Goal: Task Accomplishment & Management: Complete application form

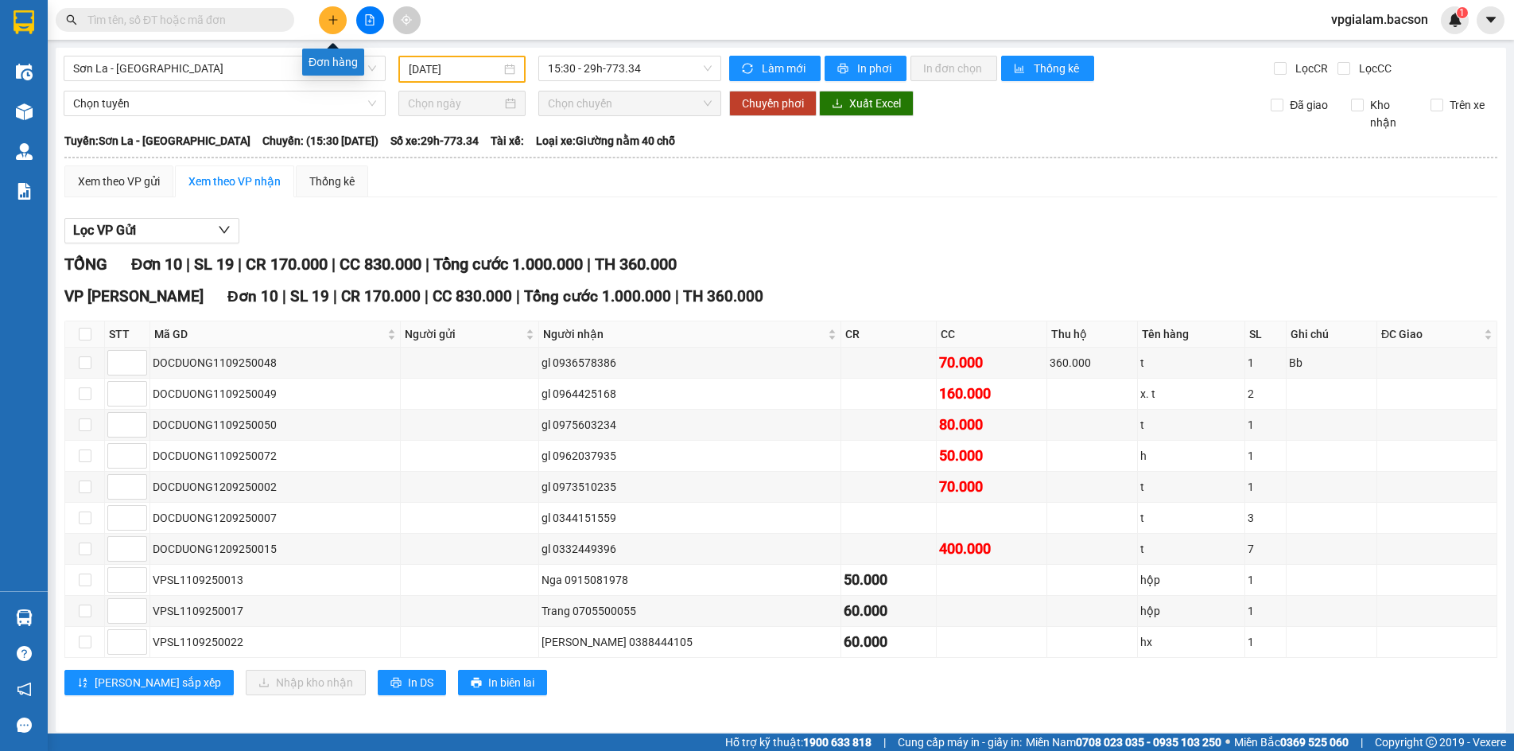
click at [329, 14] on button at bounding box center [333, 20] width 28 height 28
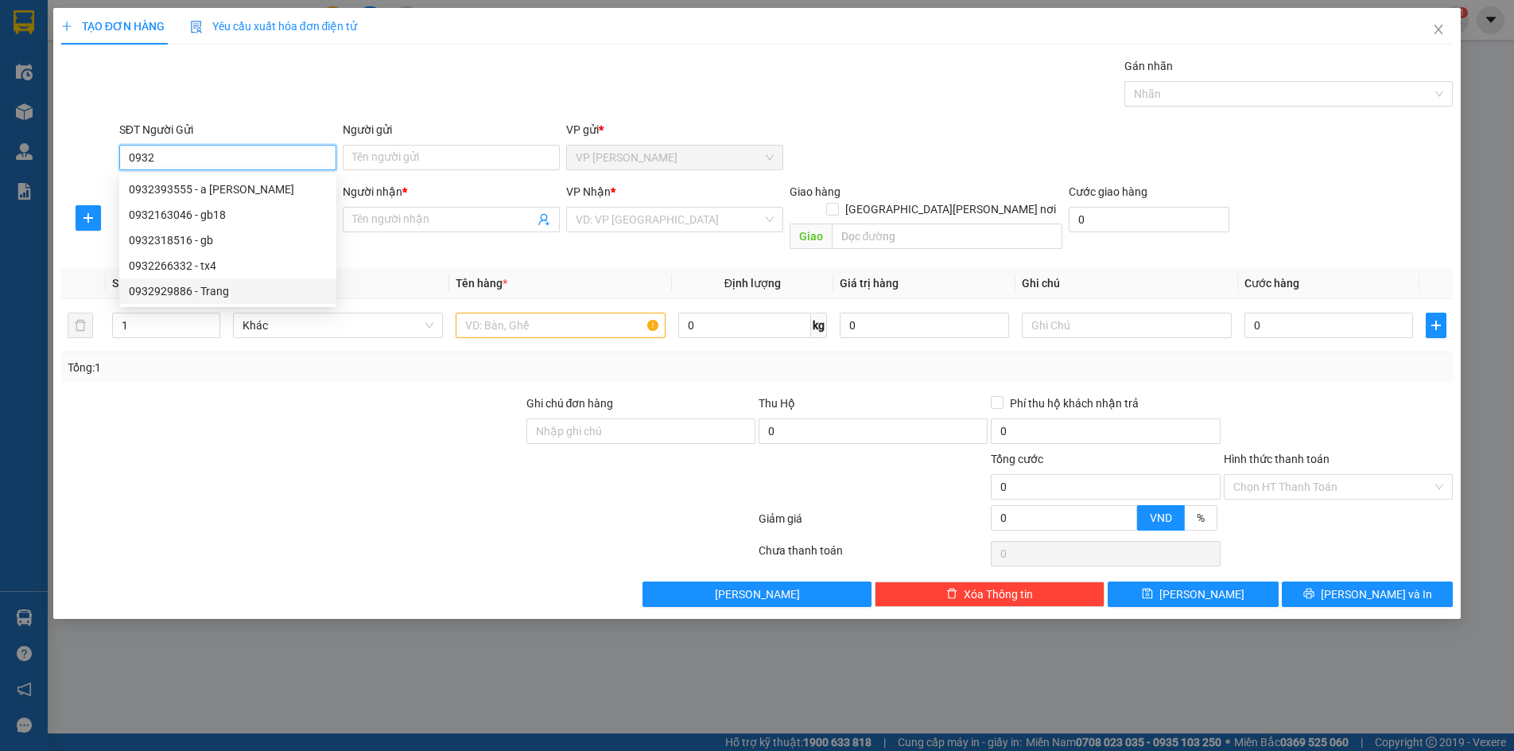
click at [241, 286] on div "0932929886 - Trang" at bounding box center [228, 290] width 198 height 17
type input "0932929886"
type input "Trang"
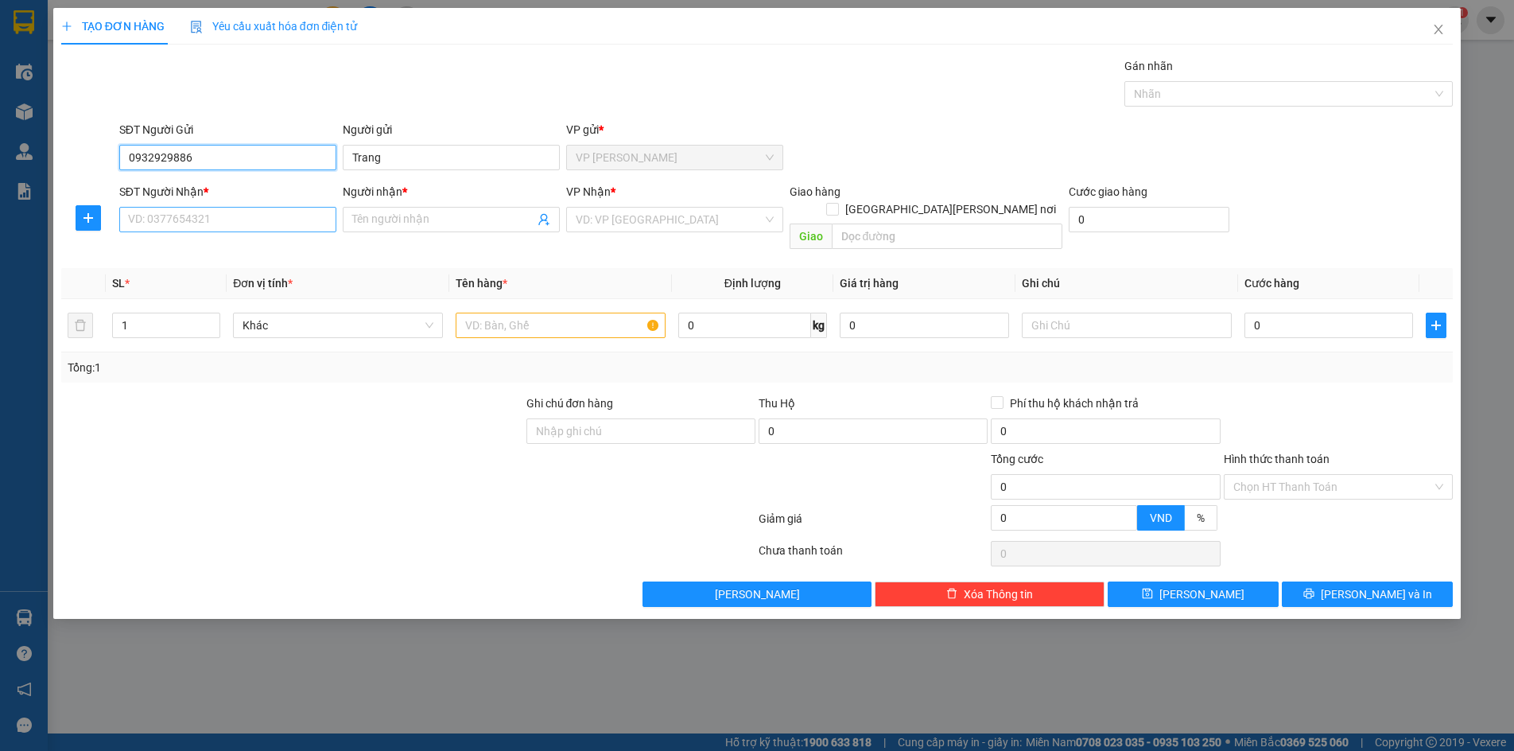
type input "0932929886"
click at [169, 221] on input "SĐT Người Nhận *" at bounding box center [227, 219] width 217 height 25
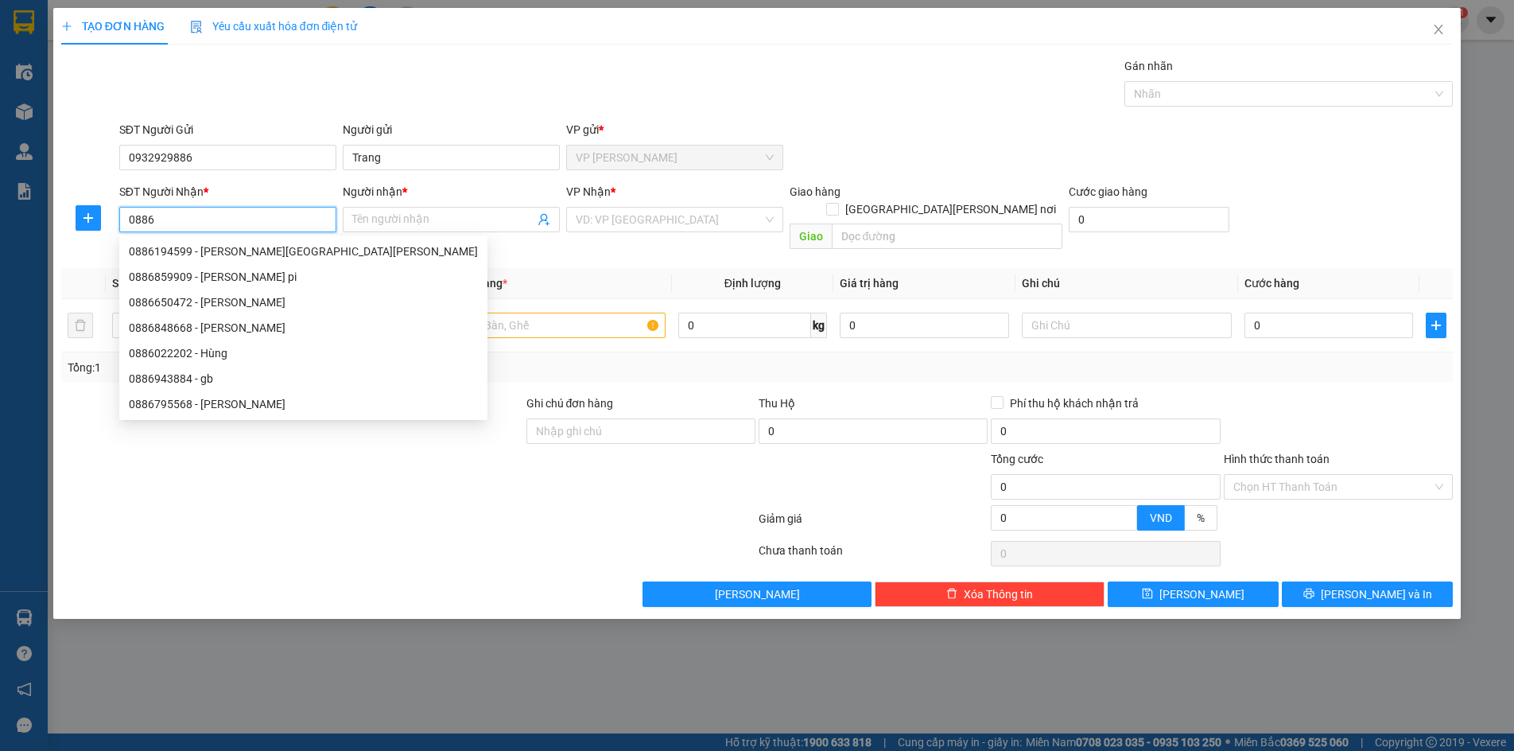
click at [184, 254] on div "0886194599 - [PERSON_NAME][GEOGRAPHIC_DATA][PERSON_NAME]" at bounding box center [303, 251] width 349 height 17
type input "0886194599"
type input "[PERSON_NAME][GEOGRAPHIC_DATA][PERSON_NAME]"
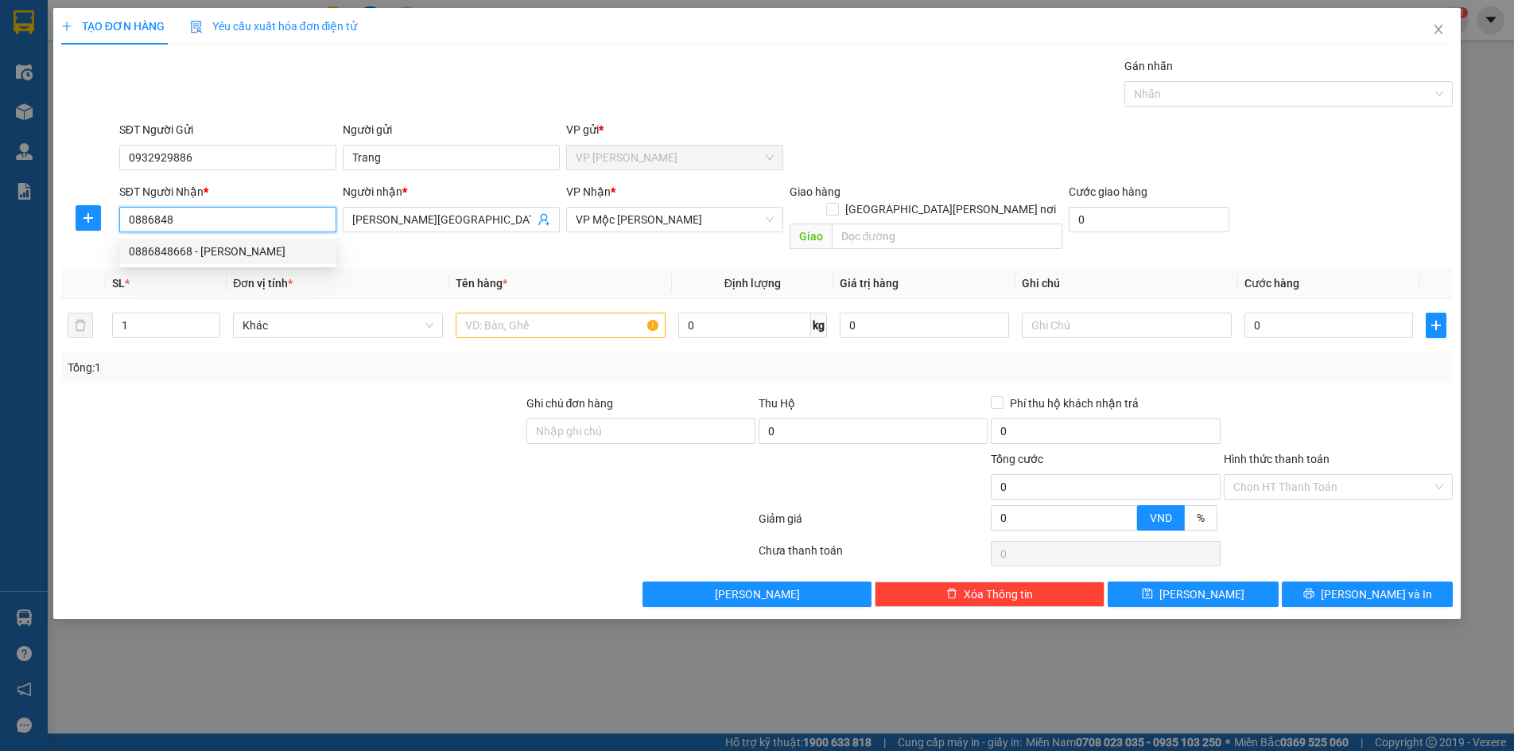
click at [223, 246] on div "0886848668 - [PERSON_NAME]" at bounding box center [228, 251] width 198 height 17
type input "0886848668"
type input "Nhung"
type input "0886848668"
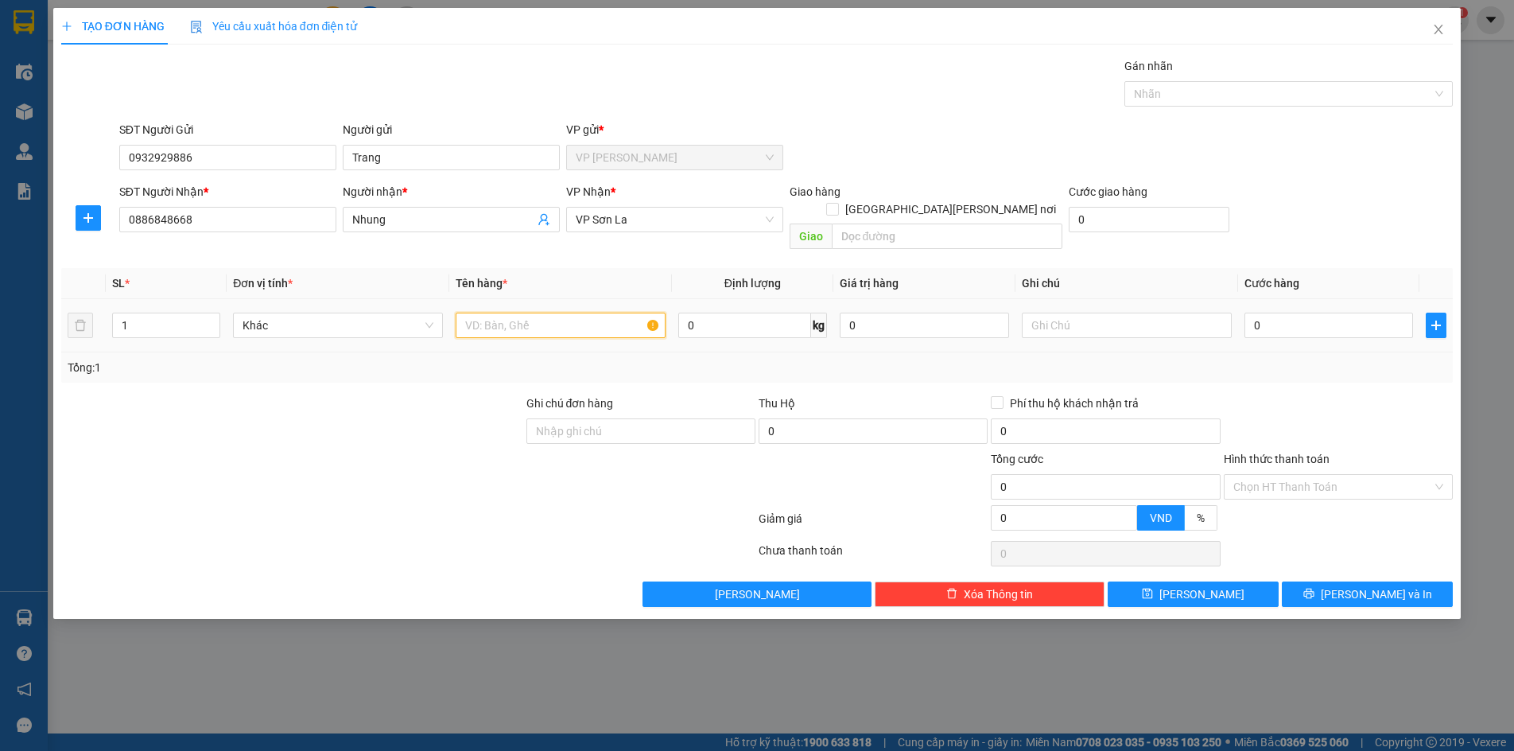
click at [532, 312] on input "text" at bounding box center [561, 324] width 210 height 25
type input "bia"
click at [1252, 312] on input "0" at bounding box center [1328, 324] width 169 height 25
type input "30"
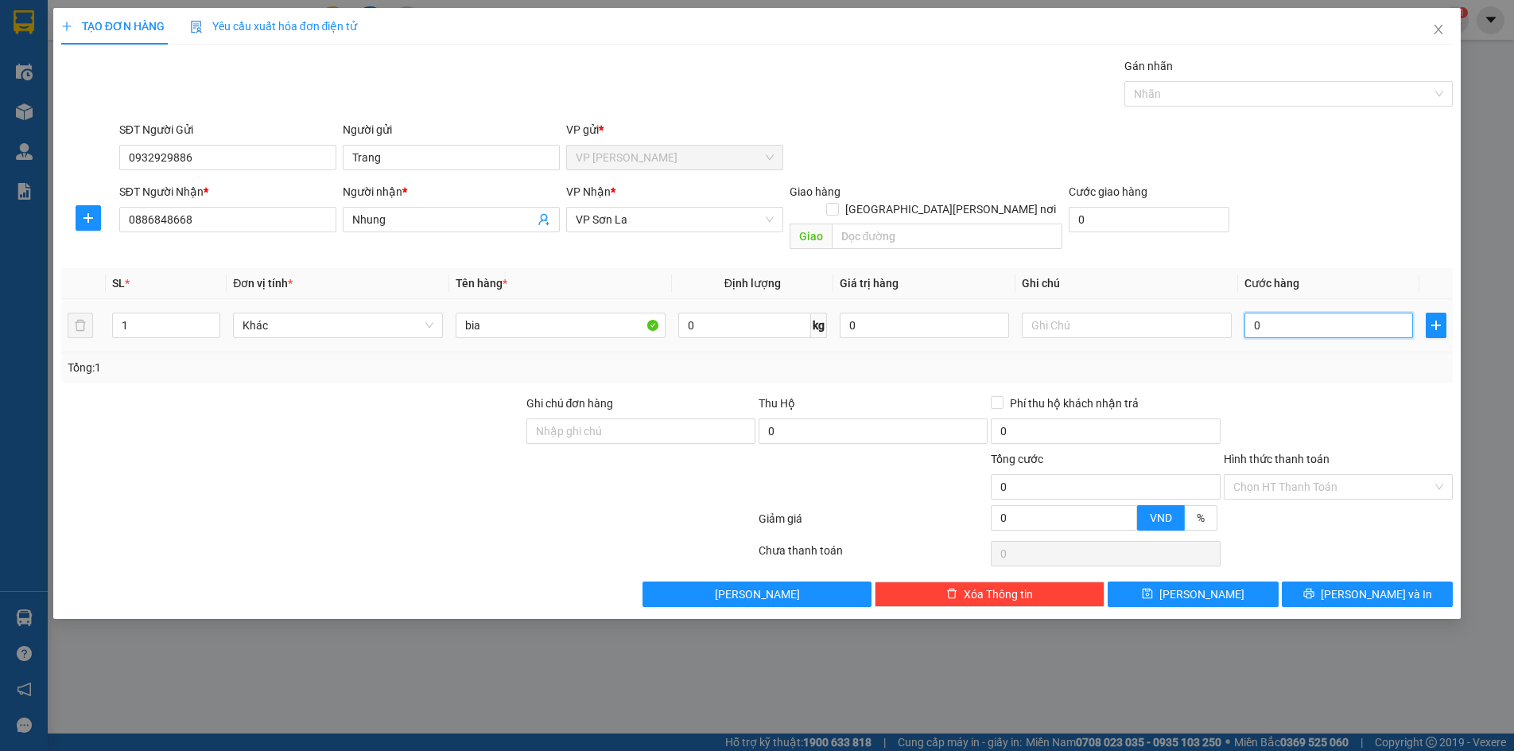
type input "30"
type input "300"
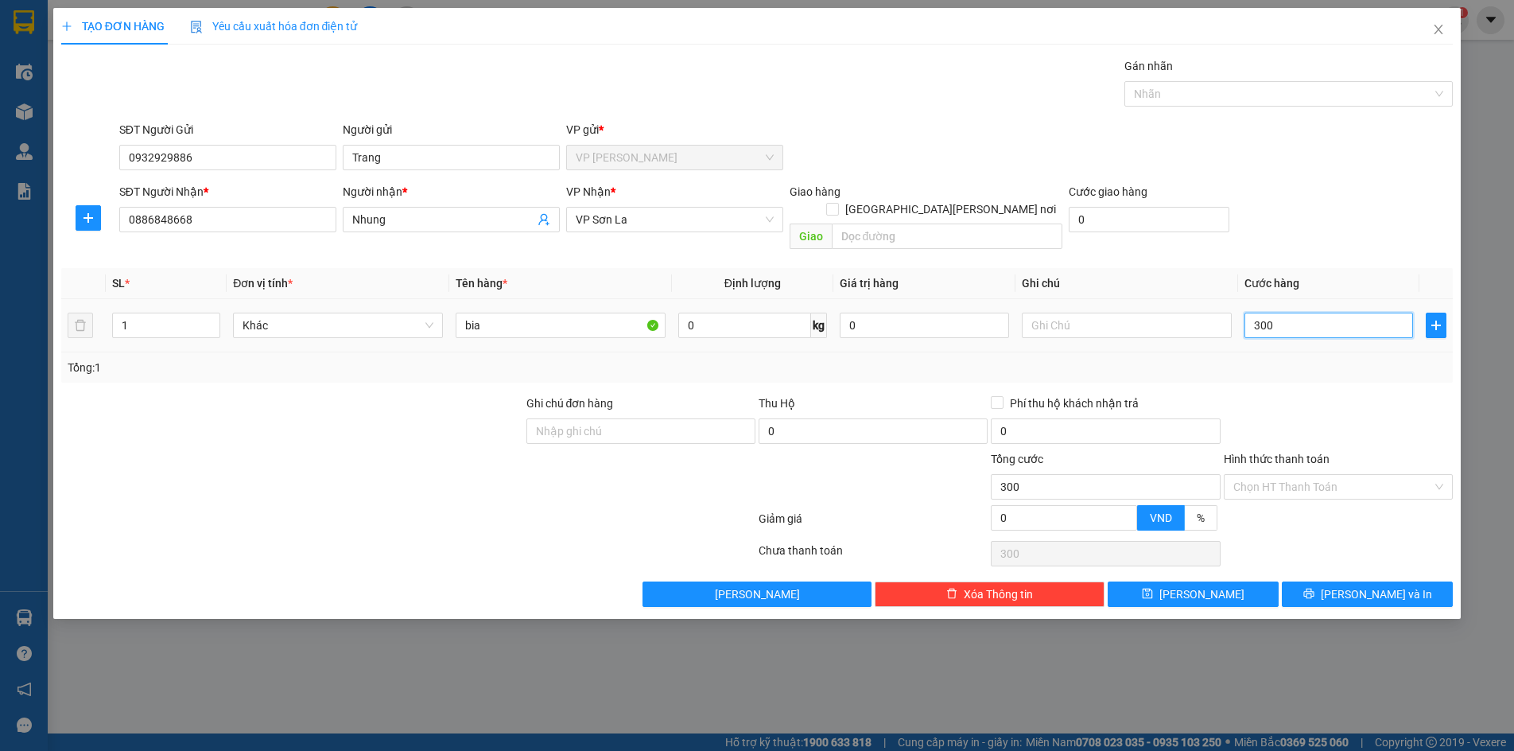
type input "3.000"
type input "30.000"
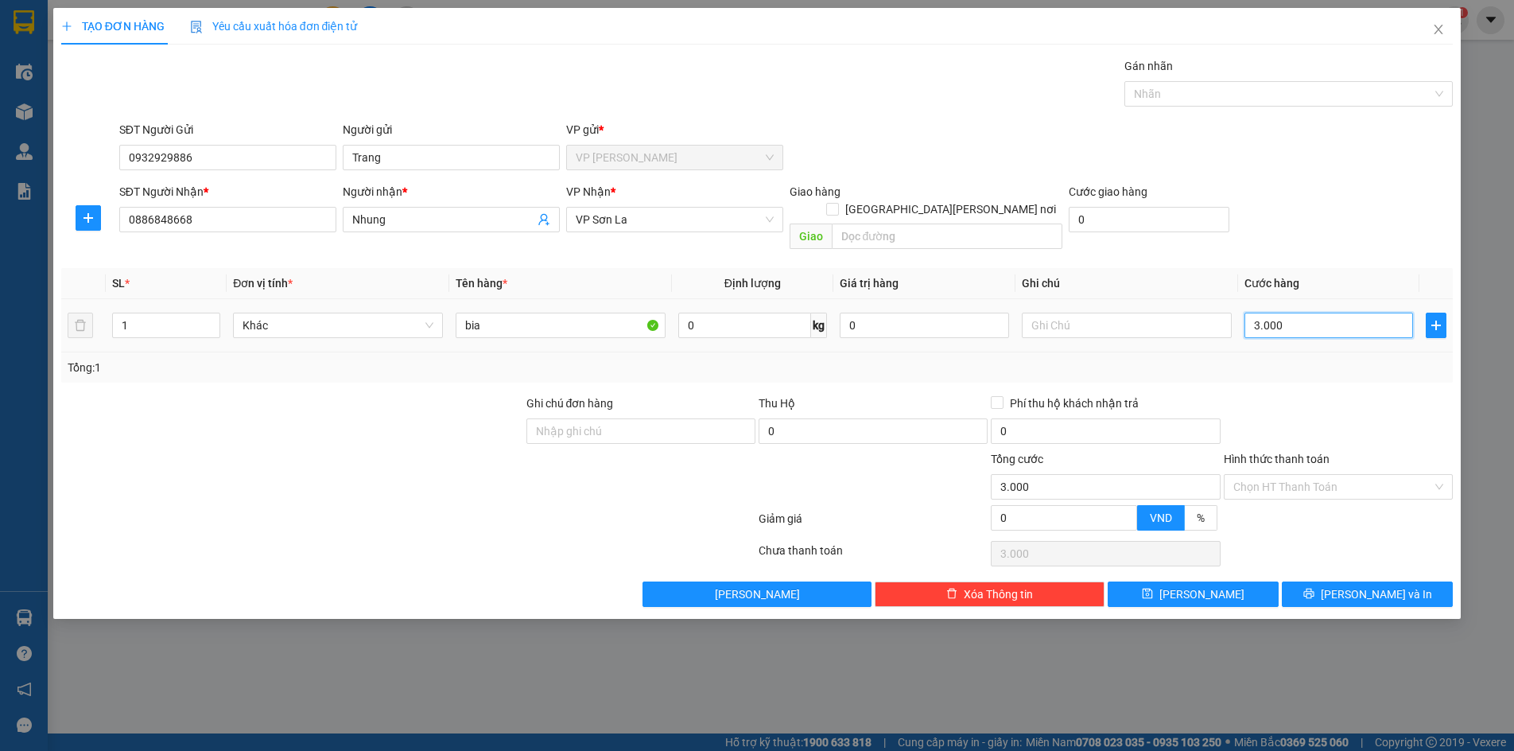
type input "30.000"
type input "300.000"
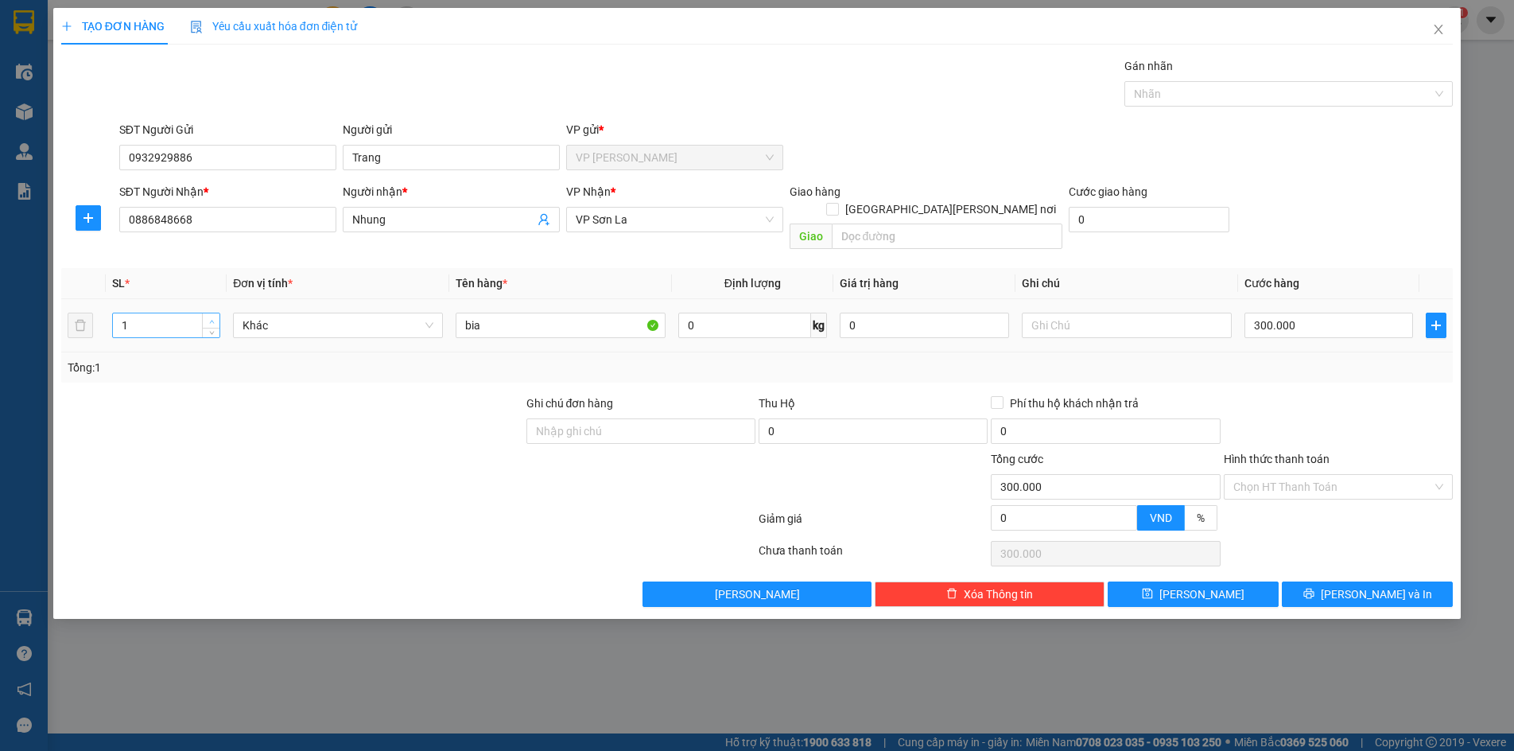
click at [215, 316] on span "up" at bounding box center [212, 321] width 10 height 10
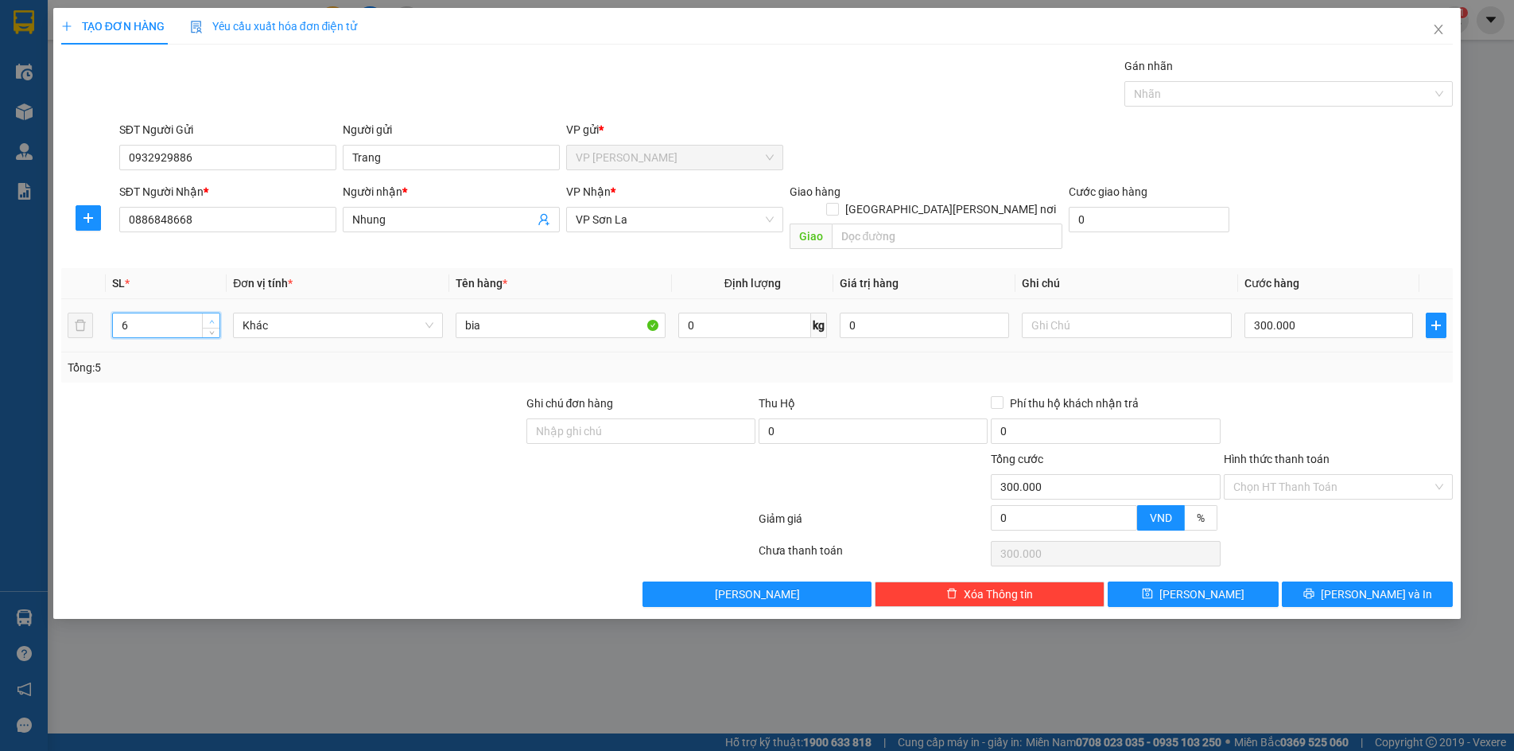
click at [215, 316] on span "up" at bounding box center [212, 321] width 10 height 10
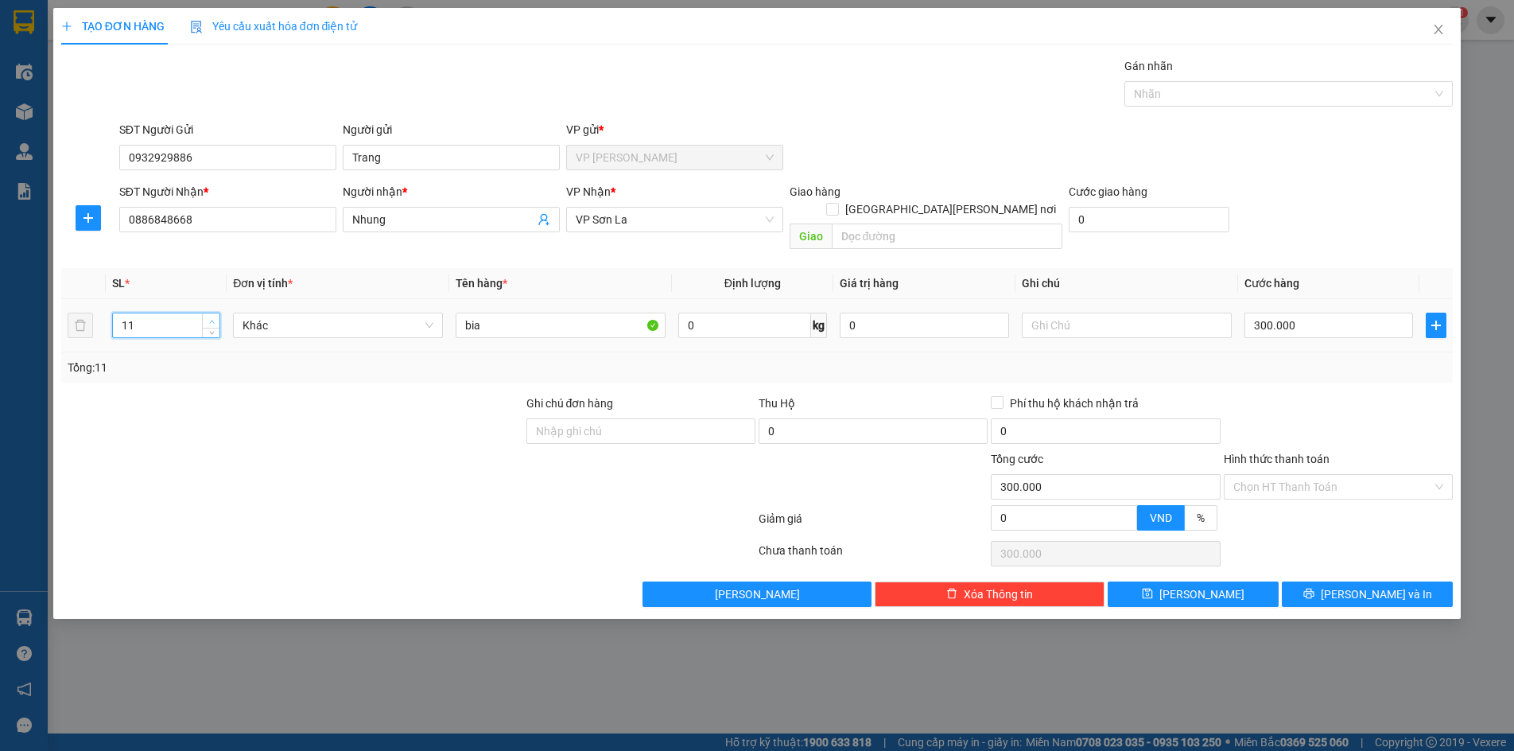
click at [215, 316] on span "up" at bounding box center [212, 321] width 10 height 10
type input "15"
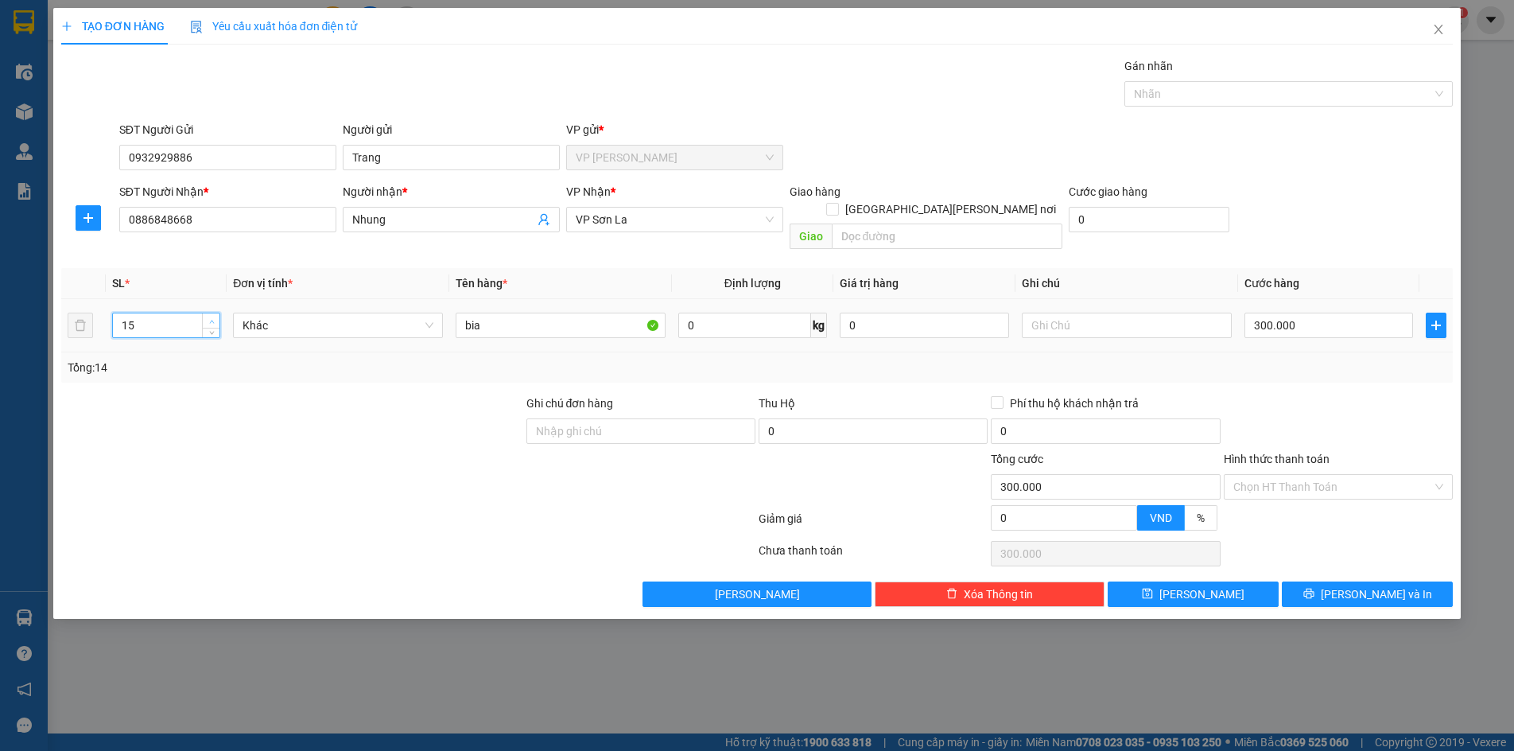
click at [215, 316] on span "up" at bounding box center [212, 321] width 10 height 10
click at [1198, 585] on span "[PERSON_NAME]" at bounding box center [1201, 593] width 85 height 17
type input "1"
type input "0"
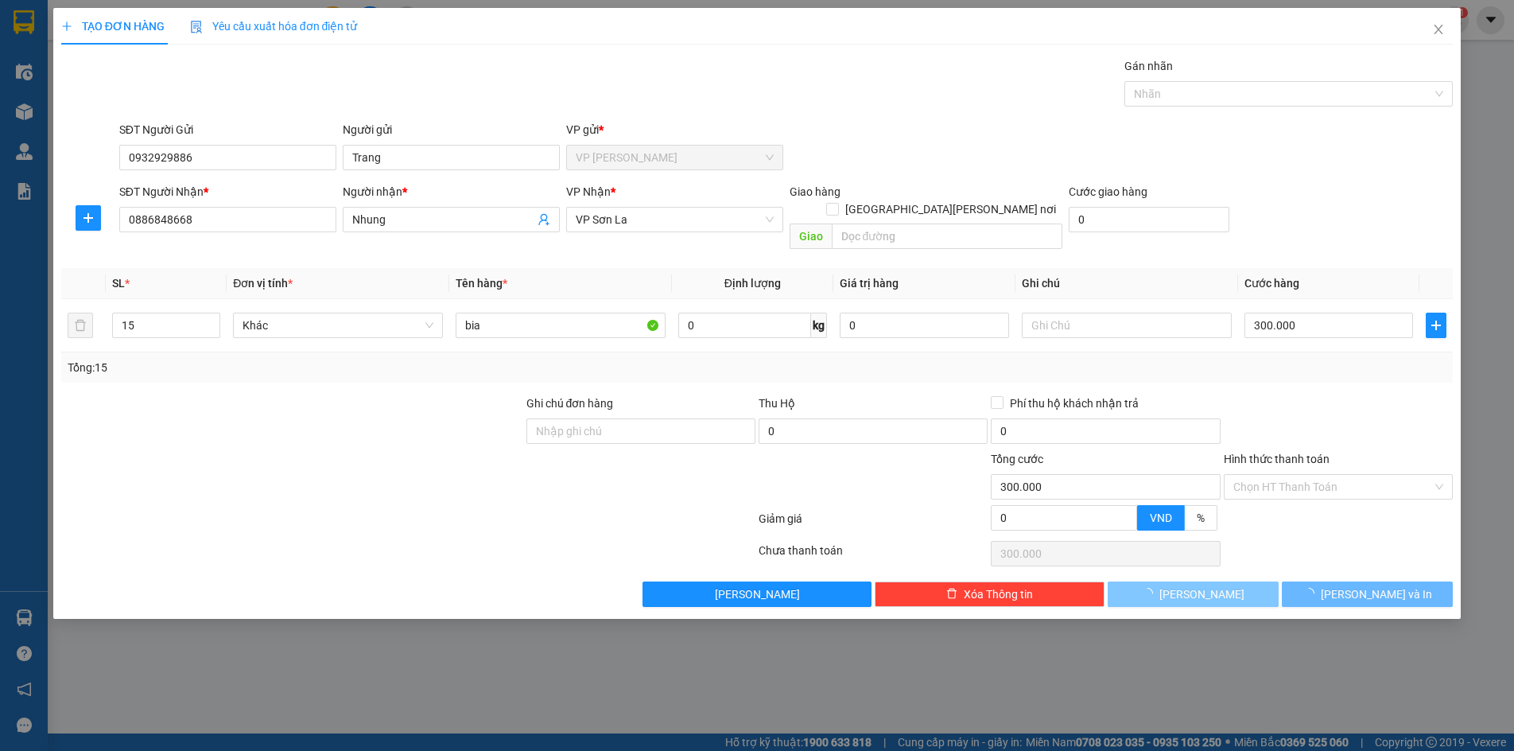
type input "0"
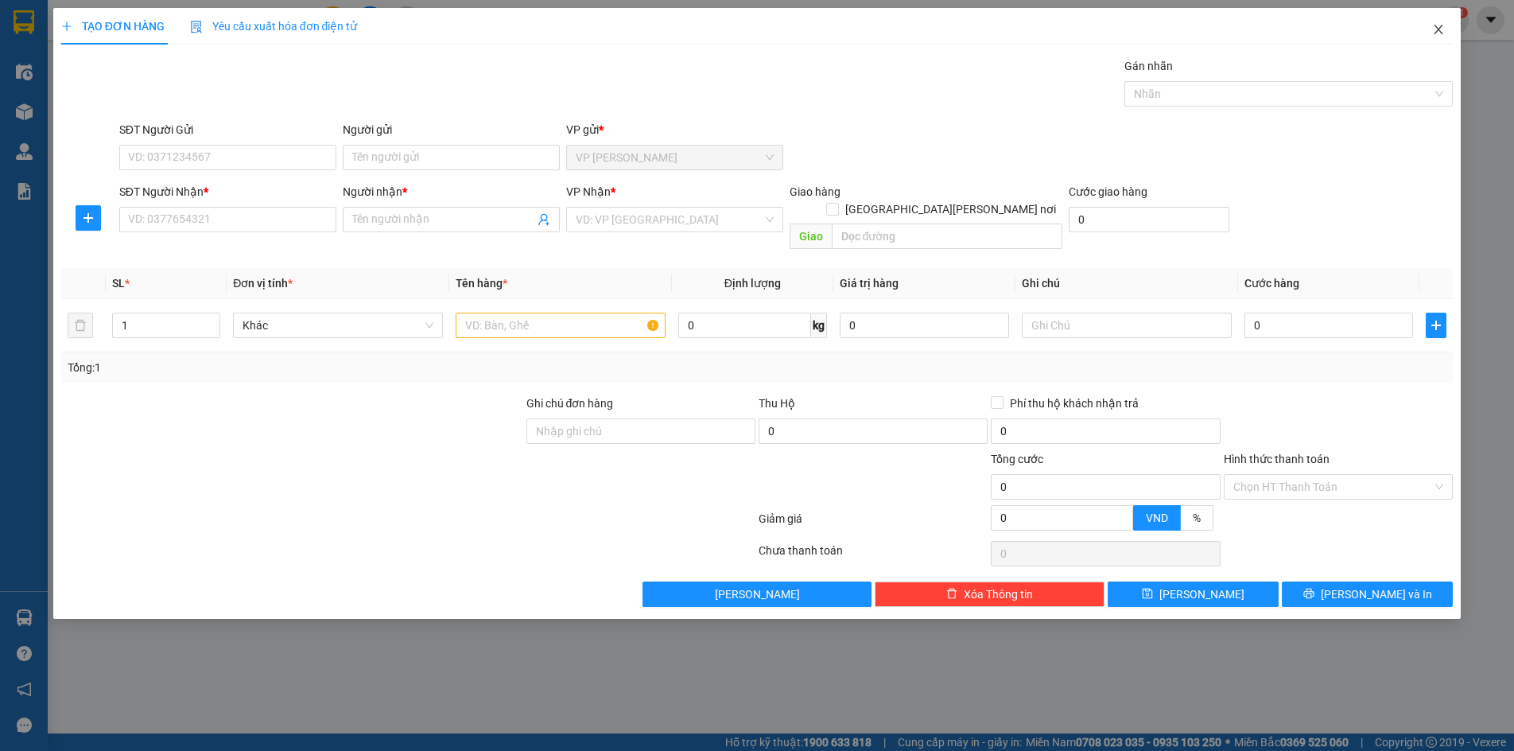
click at [1439, 26] on icon "close" at bounding box center [1438, 29] width 13 height 13
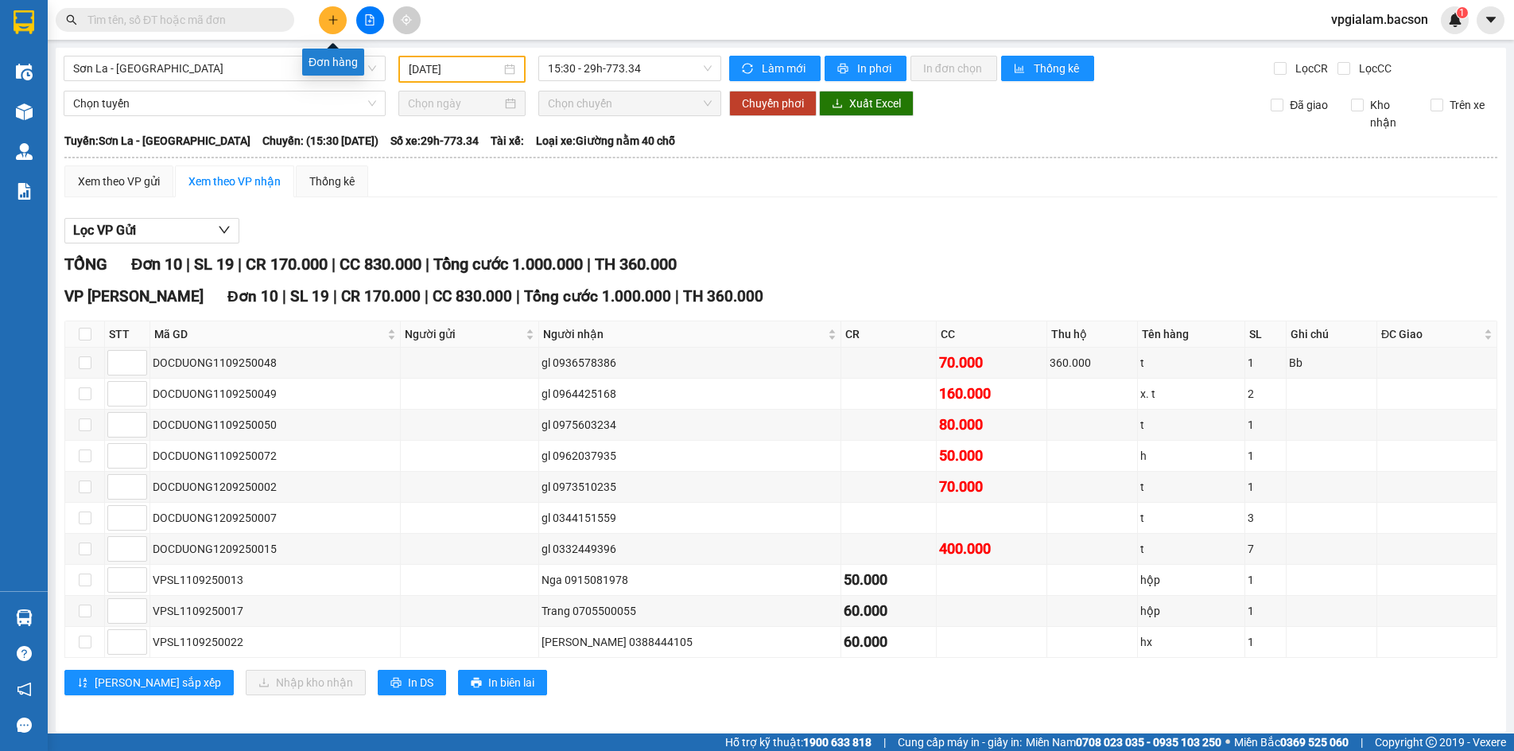
click at [340, 22] on button at bounding box center [333, 20] width 28 height 28
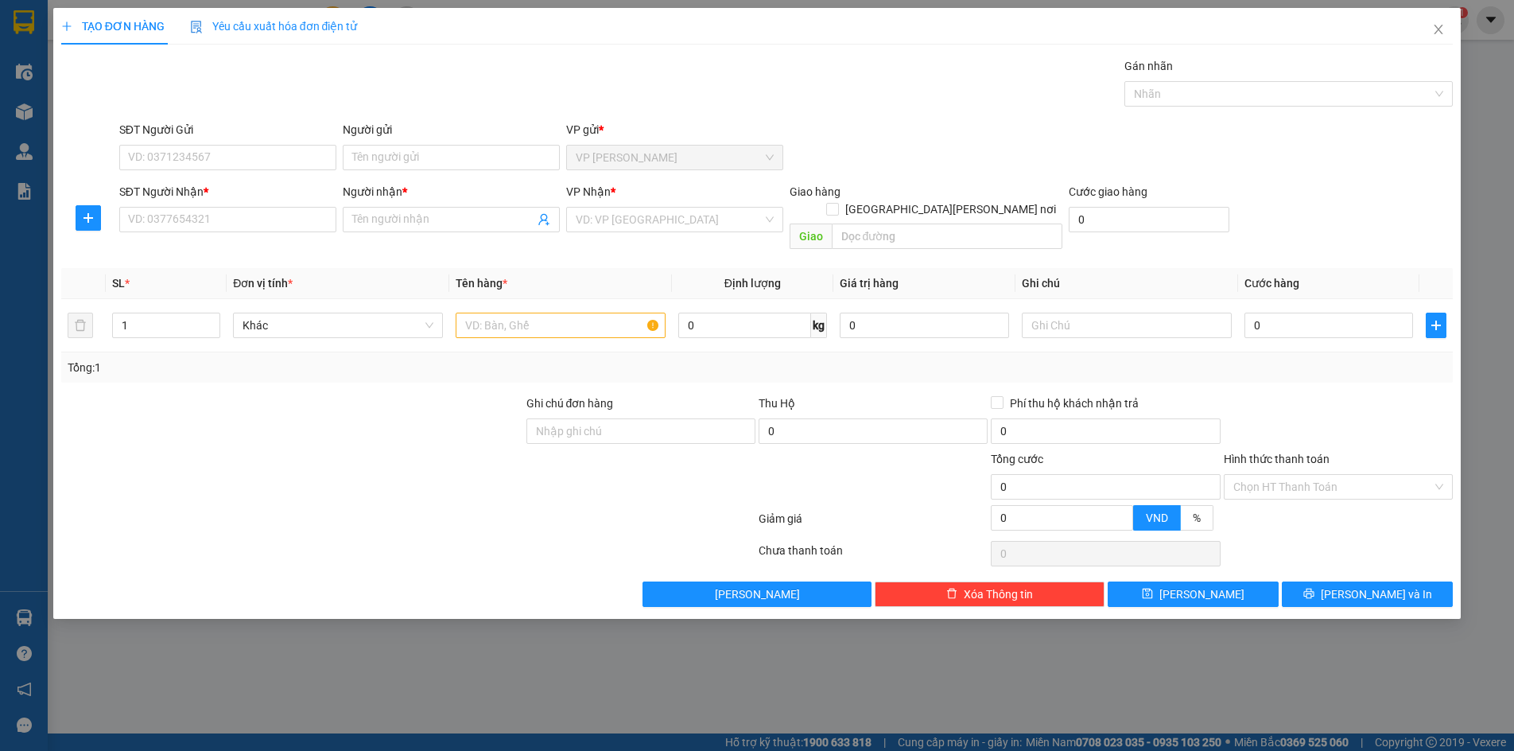
click at [22, 28] on div "TẠO ĐƠN HÀNG Yêu cầu xuất [PERSON_NAME] điện tử Transit Pickup Surcharge Ids Tr…" at bounding box center [757, 375] width 1514 height 751
click at [21, 143] on div "TẠO ĐƠN HÀNG Yêu cầu xuất [PERSON_NAME] điện tử Transit Pickup Surcharge Ids Tr…" at bounding box center [757, 375] width 1514 height 751
click at [23, 74] on div "TẠO ĐƠN HÀNG Yêu cầu xuất [PERSON_NAME] điện tử Transit Pickup Surcharge Ids Tr…" at bounding box center [757, 375] width 1514 height 751
click at [1446, 22] on span "Close" at bounding box center [1438, 30] width 45 height 45
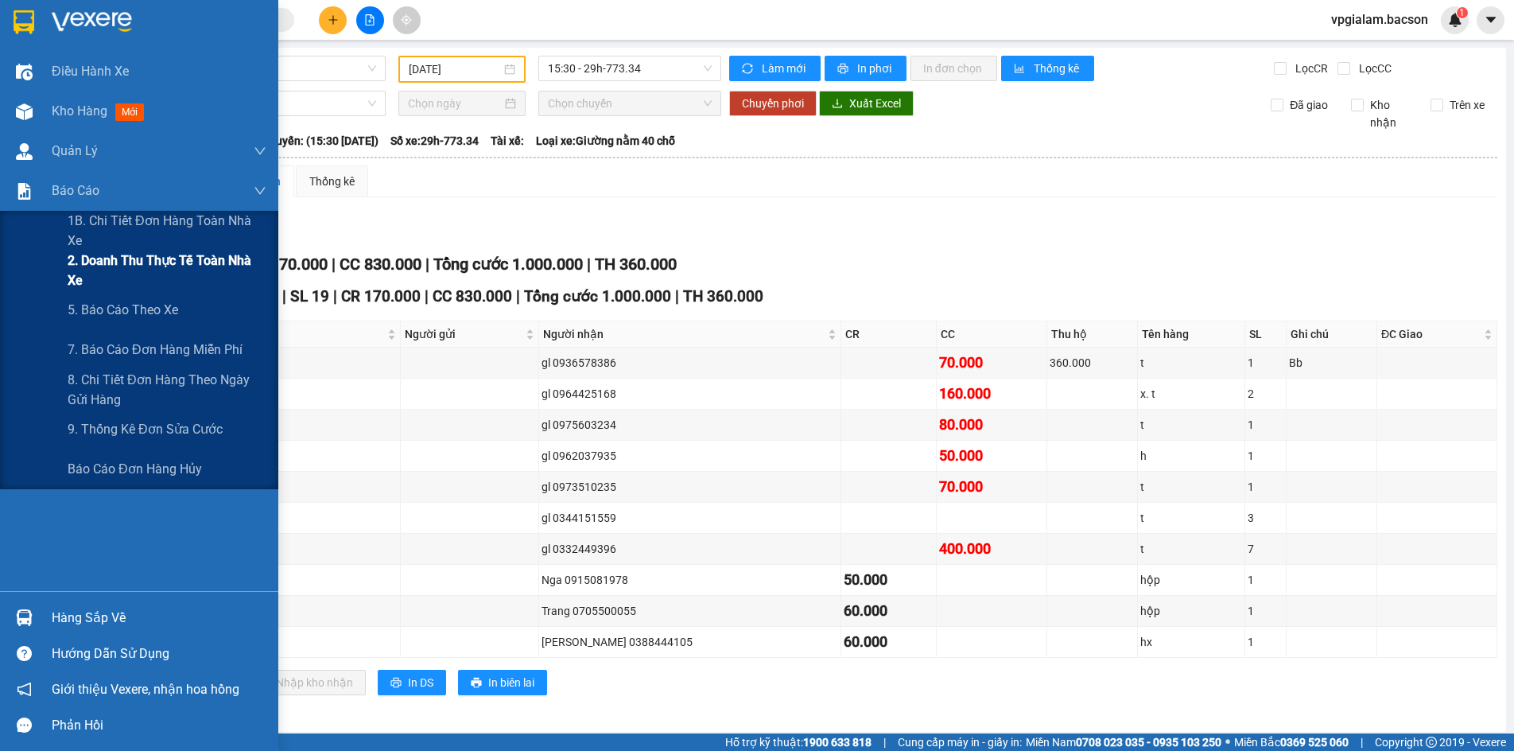
click at [168, 278] on span "2. Doanh thu thực tế toàn nhà xe" at bounding box center [167, 270] width 199 height 40
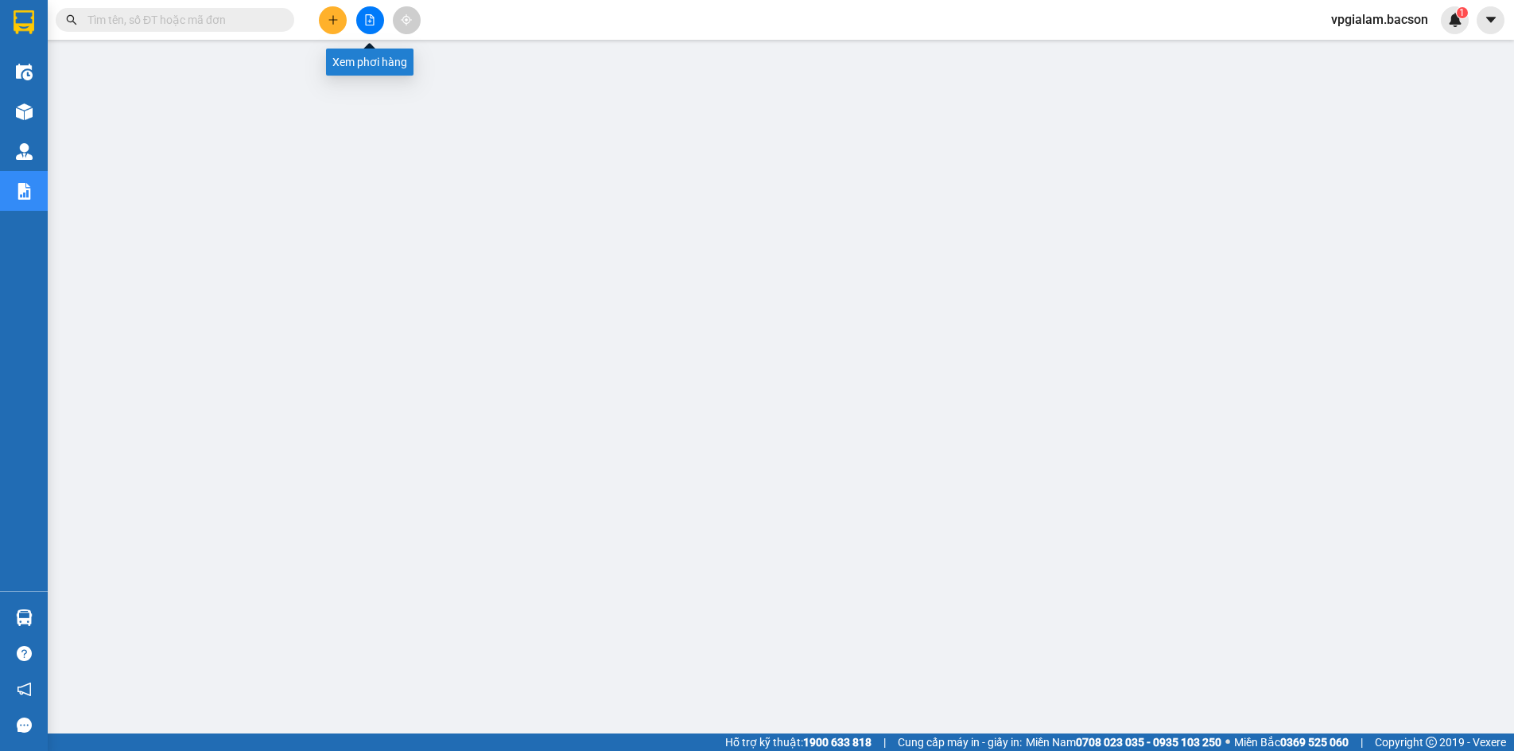
click at [368, 12] on button at bounding box center [370, 20] width 28 height 28
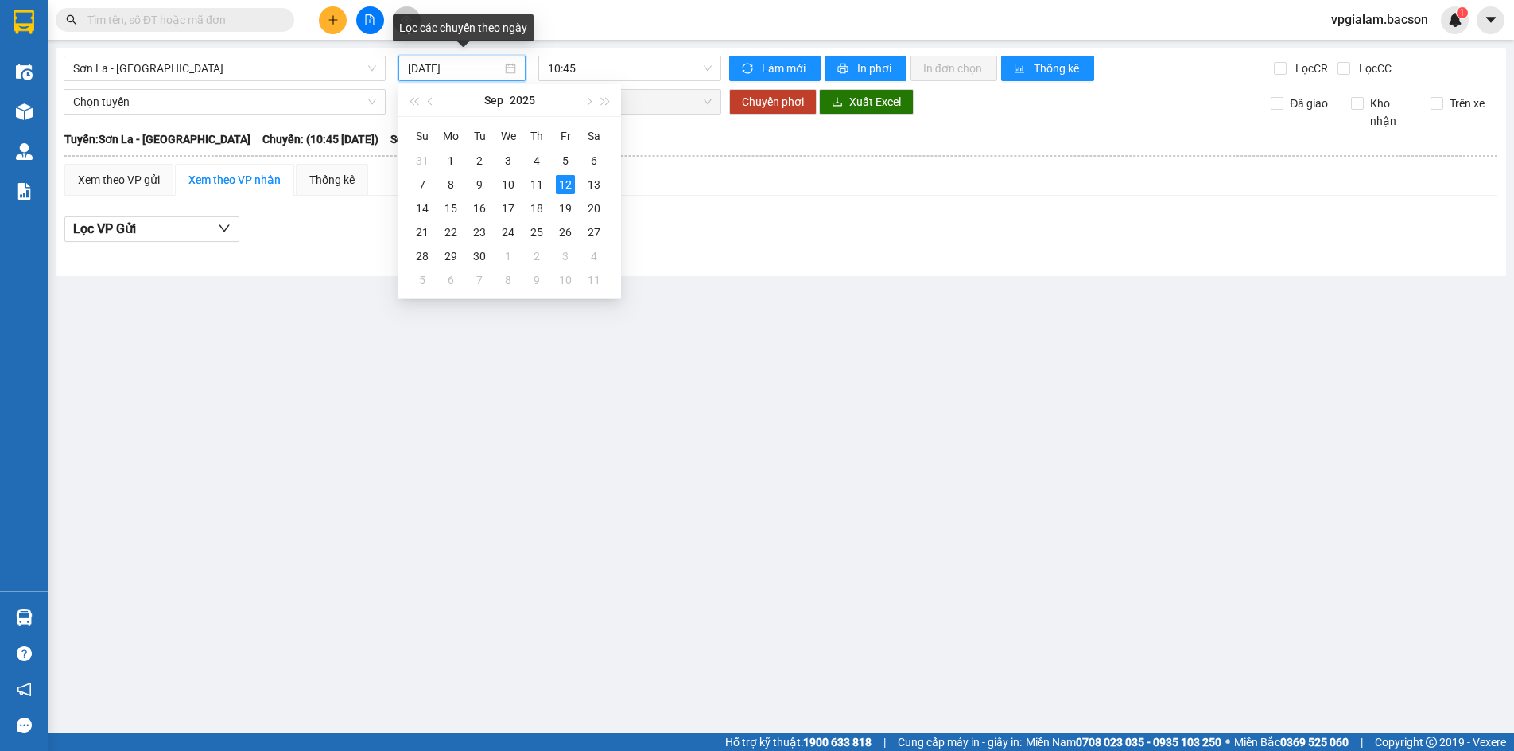
click at [468, 67] on input "[DATE]" at bounding box center [455, 68] width 94 height 17
click at [537, 184] on div "11" at bounding box center [536, 184] width 19 height 19
type input "[DATE]"
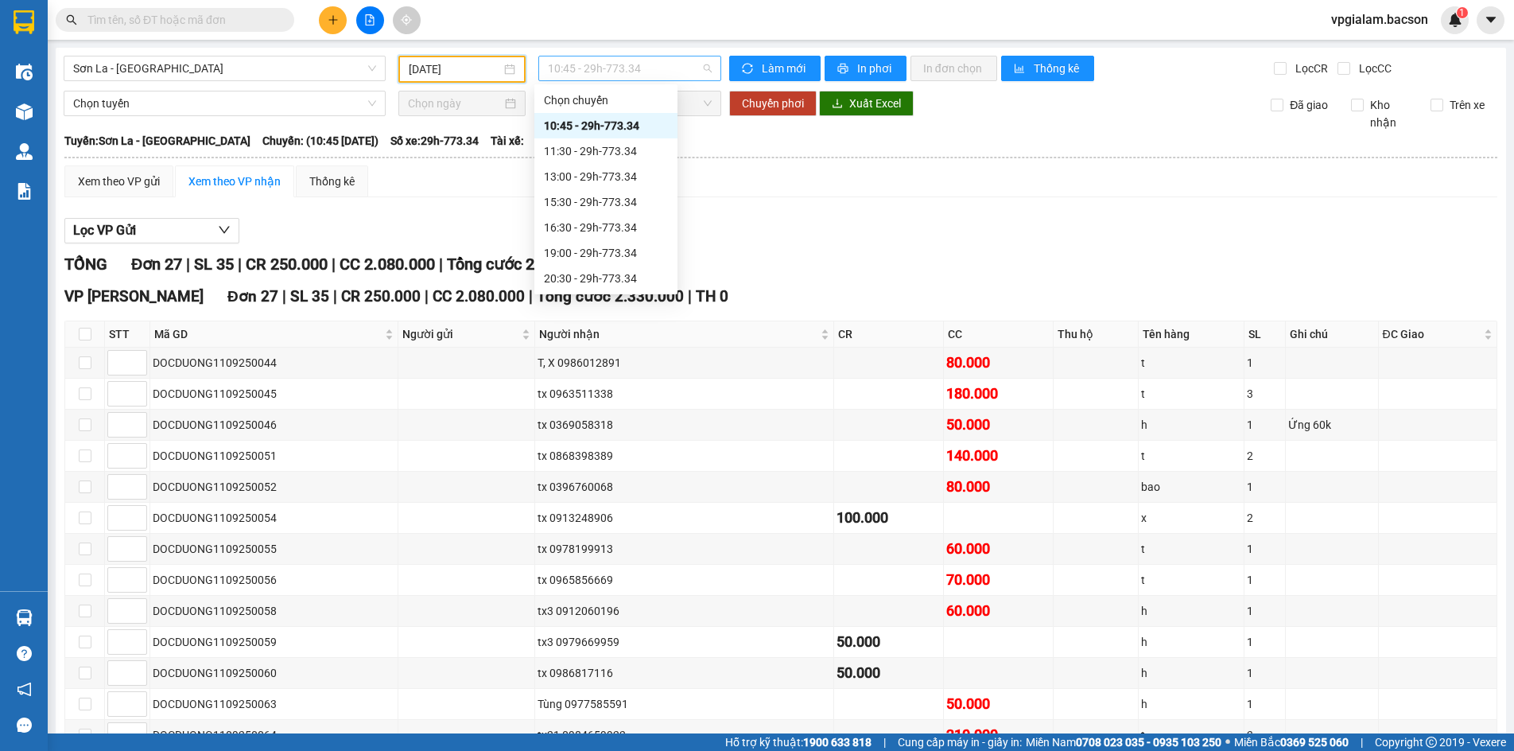
click at [604, 69] on span "10:45 - 29h-773.34" at bounding box center [630, 68] width 164 height 24
click at [617, 202] on div "15:30 - 29h-773.34" at bounding box center [606, 201] width 124 height 17
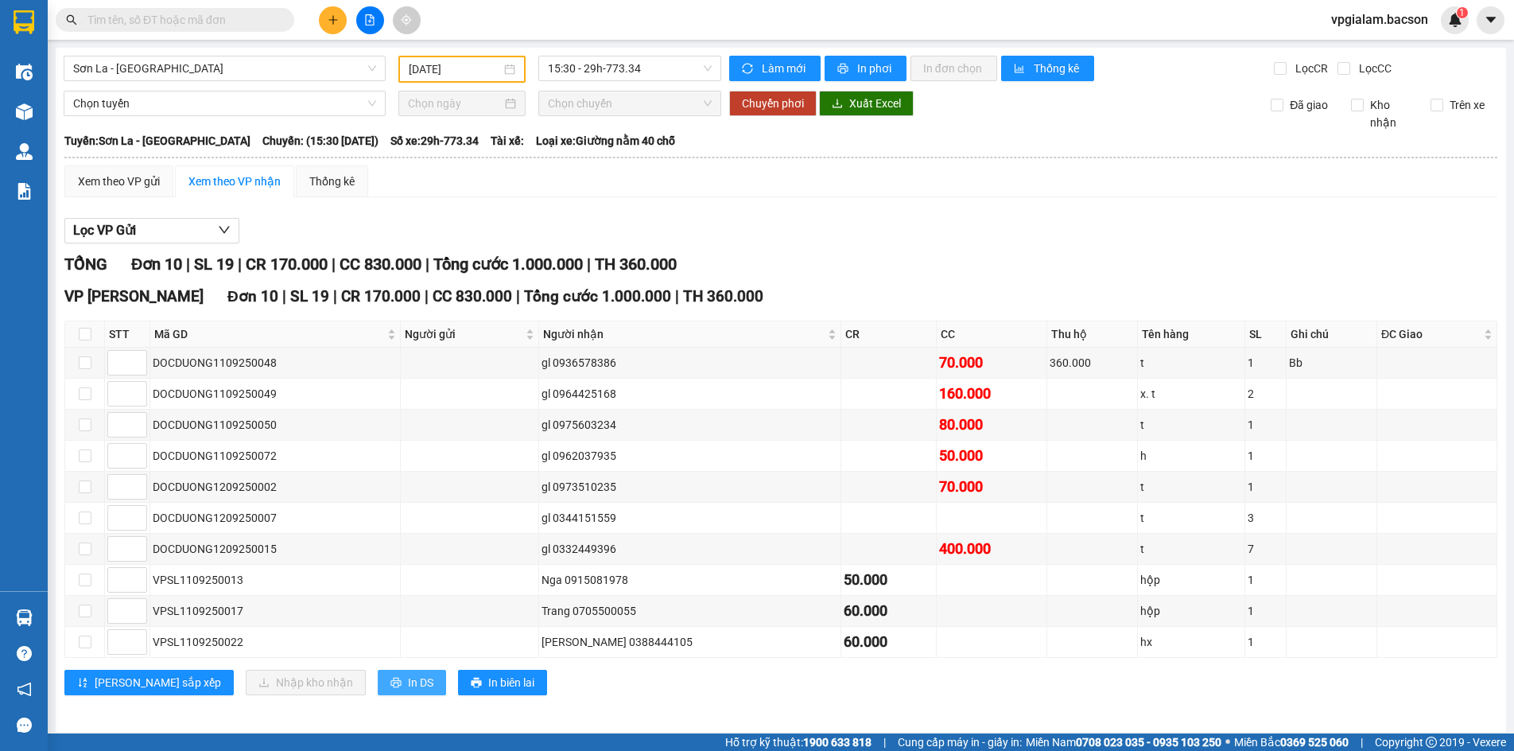
click at [408, 683] on span "In DS" at bounding box center [420, 681] width 25 height 17
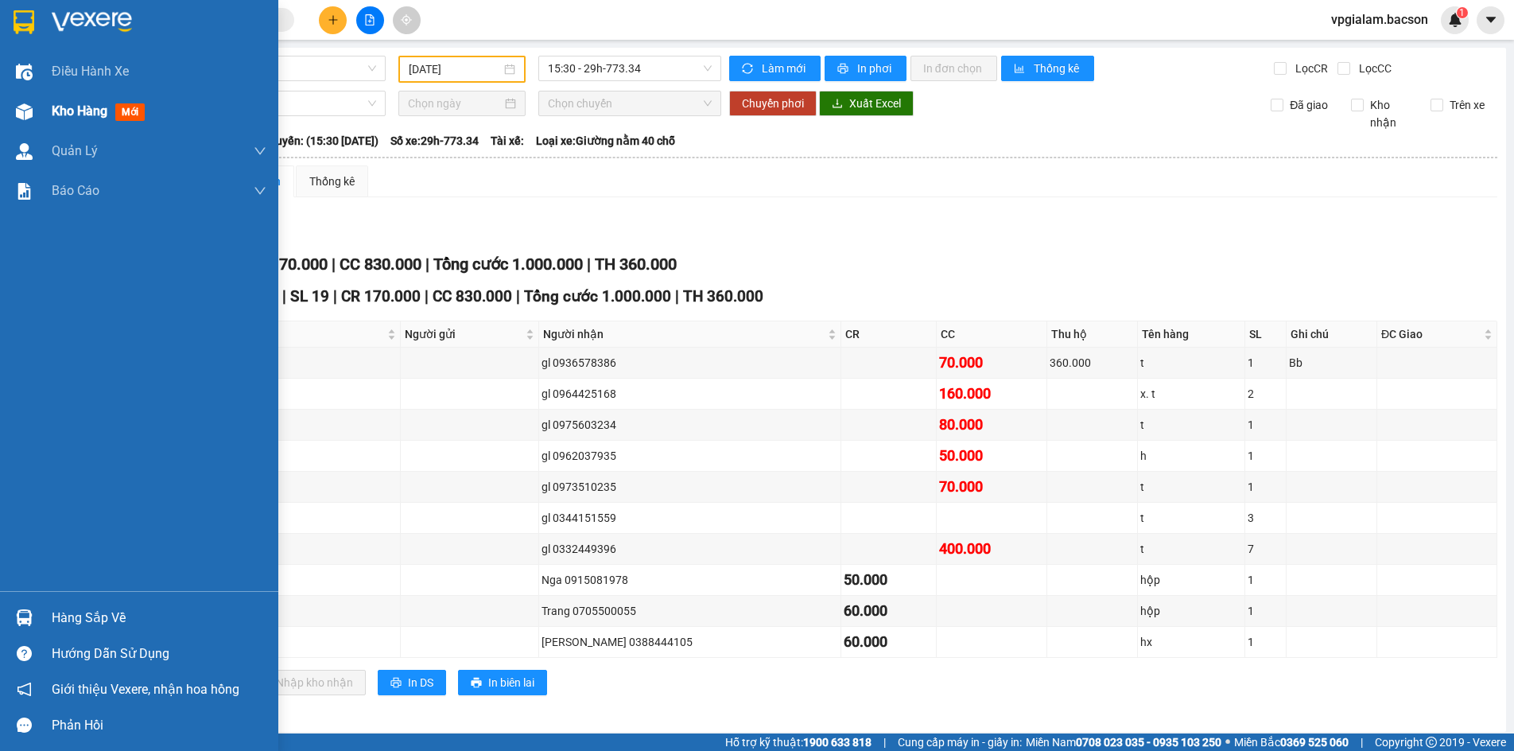
click at [51, 109] on div "Kho hàng mới" at bounding box center [139, 111] width 278 height 40
